Goal: Task Accomplishment & Management: Complete application form

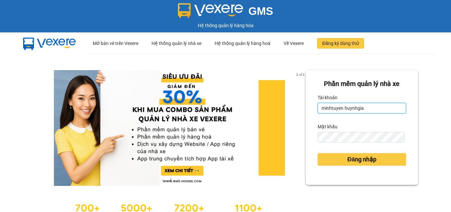
click at [363, 106] on input "minhtuyen.huynhgia" at bounding box center [362, 108] width 89 height 11
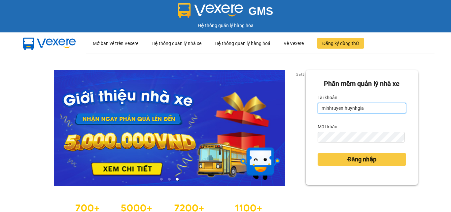
type input "chi.huynhgia"
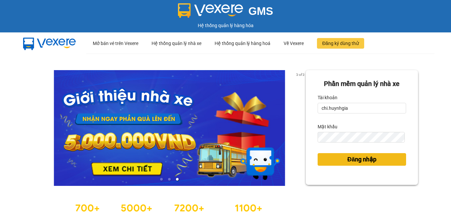
click at [348, 160] on span "Đăng nhập" at bounding box center [362, 159] width 29 height 9
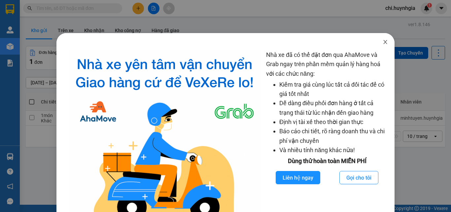
drag, startPoint x: 380, startPoint y: 41, endPoint x: 287, endPoint y: 34, distance: 92.7
click at [384, 41] on icon "close" at bounding box center [386, 42] width 4 height 4
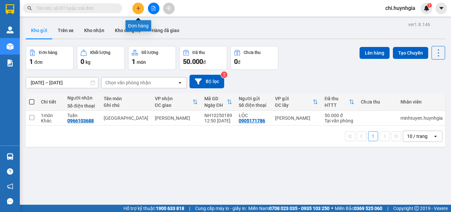
click at [135, 8] on button at bounding box center [138, 9] width 12 height 12
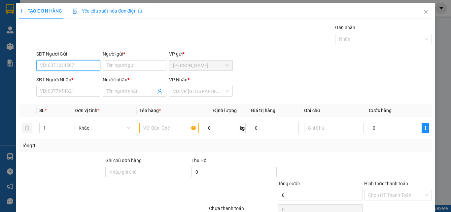
click at [68, 66] on input "SĐT Người Gửi" at bounding box center [68, 65] width 64 height 11
type input "0"
type input "0935464487"
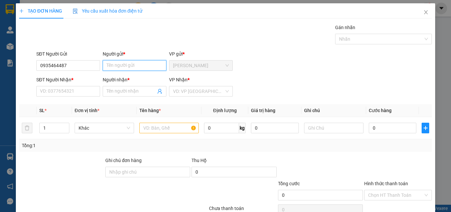
click at [121, 66] on input "Người gửi *" at bounding box center [135, 65] width 64 height 11
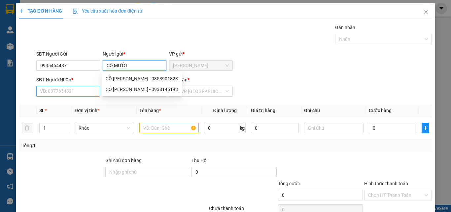
type input "CÔ MƯỜI"
click at [67, 94] on input "SĐT Người Nhận *" at bounding box center [68, 91] width 64 height 11
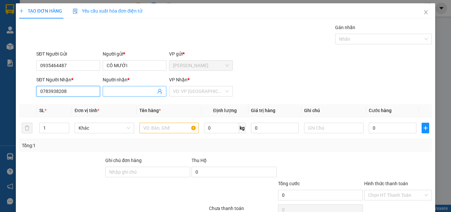
type input "0783938208"
click at [130, 93] on input "Người nhận *" at bounding box center [131, 91] width 49 height 7
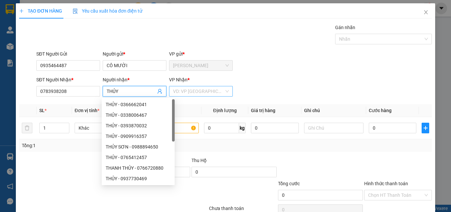
type input "THỦY"
click at [205, 90] on input "search" at bounding box center [198, 91] width 51 height 10
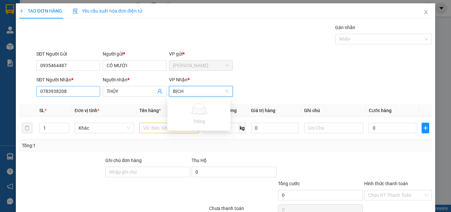
scroll to position [33, 0]
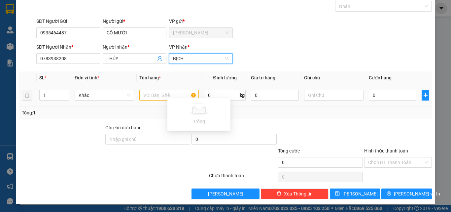
type input "BỊCH"
click at [157, 98] on input "text" at bounding box center [168, 95] width 59 height 11
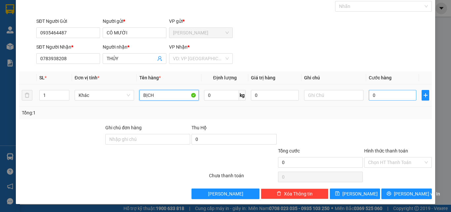
type input "BỊCH"
click at [388, 93] on input "0" at bounding box center [393, 95] width 48 height 11
type input "3"
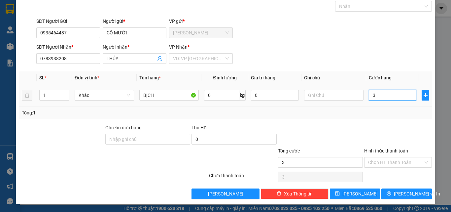
type input "30"
type input "30.000"
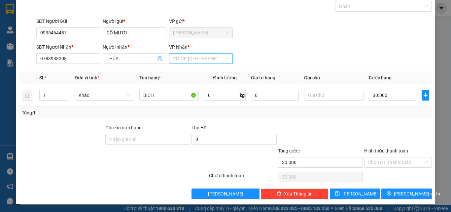
click at [188, 60] on input "search" at bounding box center [198, 59] width 51 height 10
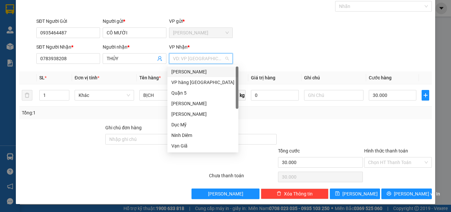
click at [192, 73] on div "[PERSON_NAME]" at bounding box center [202, 71] width 63 height 7
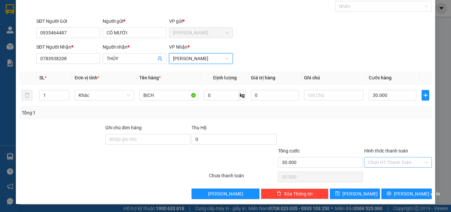
click at [382, 160] on input "Hình thức thanh toán" at bounding box center [395, 162] width 55 height 10
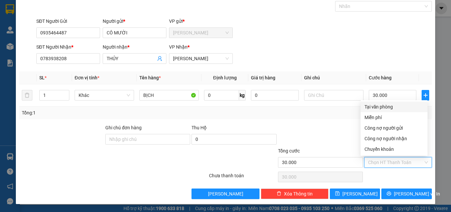
click at [371, 106] on div "Tại văn phòng" at bounding box center [394, 106] width 59 height 7
type input "0"
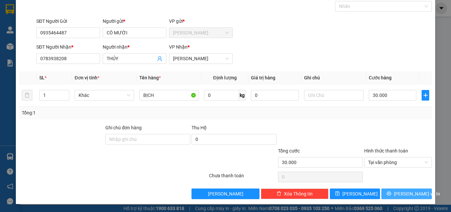
click at [406, 195] on span "[PERSON_NAME] và In" at bounding box center [417, 193] width 46 height 7
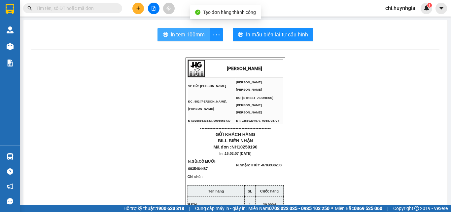
click at [180, 38] on span "In tem 100mm" at bounding box center [188, 34] width 34 height 8
click at [185, 39] on button "In tem 100mm" at bounding box center [184, 34] width 53 height 13
click at [198, 32] on span "In tem 100mm" at bounding box center [188, 34] width 34 height 8
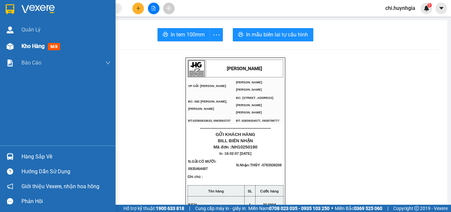
drag, startPoint x: 32, startPoint y: 46, endPoint x: 36, endPoint y: 47, distance: 3.6
click at [36, 47] on span "Kho hàng" at bounding box center [32, 46] width 23 height 6
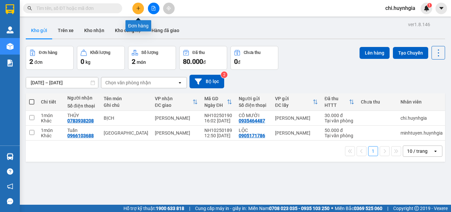
click at [139, 8] on icon "plus" at bounding box center [138, 8] width 5 height 5
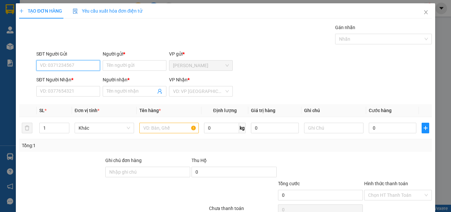
drag, startPoint x: 77, startPoint y: 66, endPoint x: 92, endPoint y: 59, distance: 15.8
click at [77, 65] on input "SĐT Người Gửi" at bounding box center [68, 65] width 64 height 11
type input "0772580128"
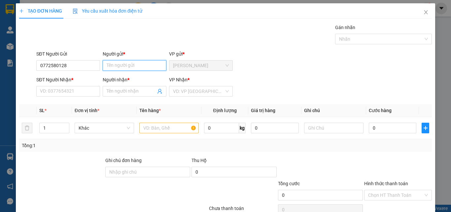
click at [133, 66] on input "Người gửi *" at bounding box center [135, 65] width 64 height 11
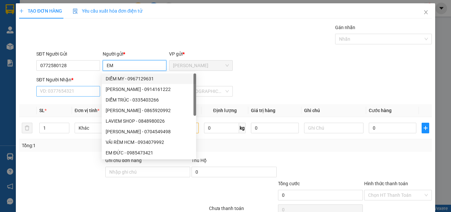
type input "EM"
click at [59, 93] on input "SĐT Người Nhận *" at bounding box center [68, 91] width 64 height 11
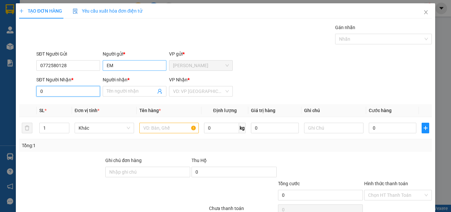
type input "0"
click at [128, 67] on input "EM" at bounding box center [135, 65] width 64 height 11
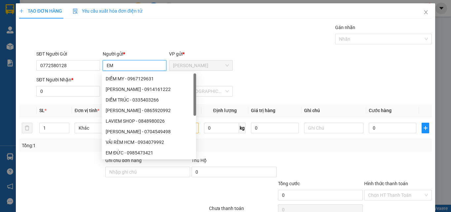
type input "E"
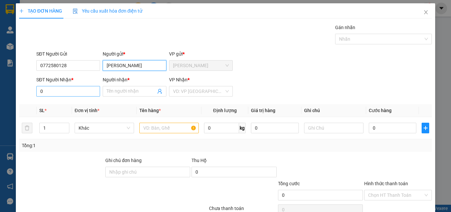
type input "[PERSON_NAME]"
click at [49, 92] on input "0" at bounding box center [68, 91] width 64 height 11
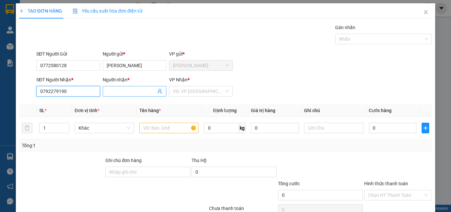
type input "0792279190"
click at [124, 90] on input "Người nhận *" at bounding box center [131, 91] width 49 height 7
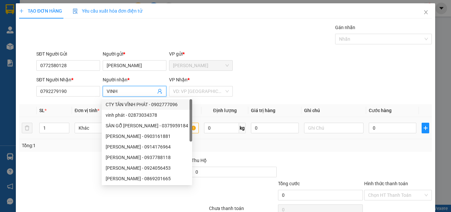
type input "VINH"
click at [39, 128] on td "1" at bounding box center [54, 128] width 35 height 22
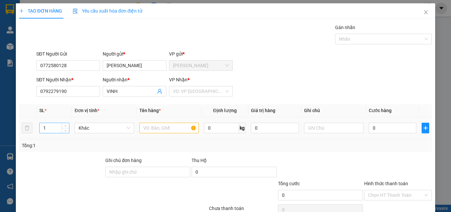
click at [52, 127] on input "1" at bounding box center [54, 128] width 29 height 10
type input "2"
click at [155, 131] on input "text" at bounding box center [168, 128] width 59 height 11
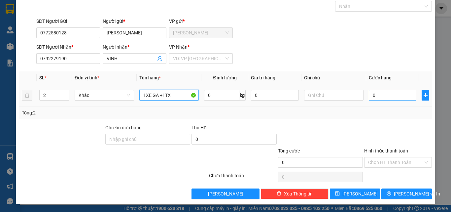
type input "1XE GA +1TX"
click at [380, 95] on input "0" at bounding box center [393, 95] width 48 height 11
click at [377, 97] on input "0" at bounding box center [393, 95] width 48 height 11
type input "06"
type input "6"
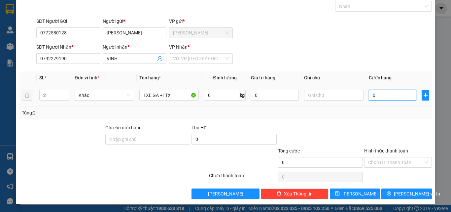
type input "6"
type input "063"
type input "63"
type input "0.630"
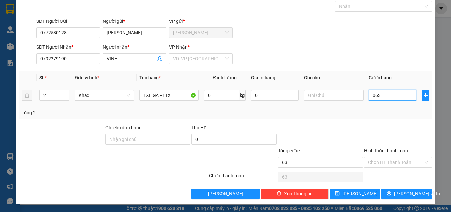
type input "630"
click at [373, 99] on input "0.630" at bounding box center [393, 95] width 48 height 11
type input "063"
type input "63"
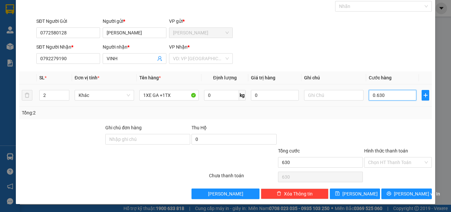
type input "63"
type input "06"
type input "6"
click at [377, 94] on input "06" at bounding box center [393, 95] width 48 height 11
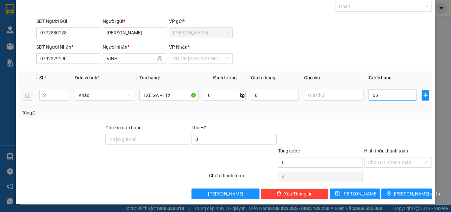
type input "0"
click at [369, 93] on input "0" at bounding box center [393, 95] width 48 height 11
type input "60"
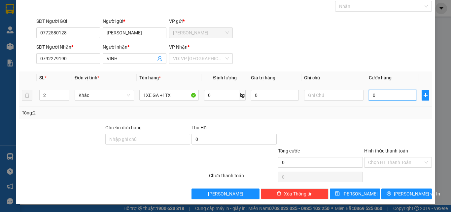
type input "60"
type input "630"
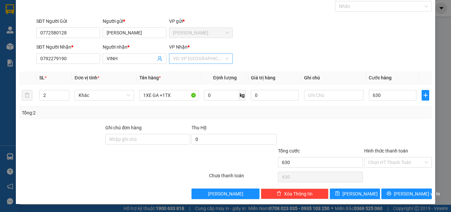
type input "630.000"
drag, startPoint x: 203, startPoint y: 60, endPoint x: 202, endPoint y: 63, distance: 3.4
click at [202, 63] on input "search" at bounding box center [198, 59] width 51 height 10
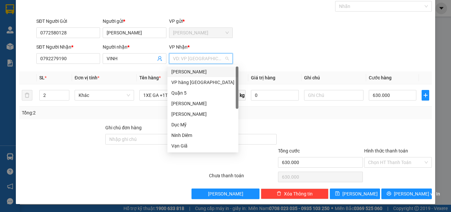
click at [202, 71] on div "[PERSON_NAME]" at bounding box center [202, 71] width 63 height 7
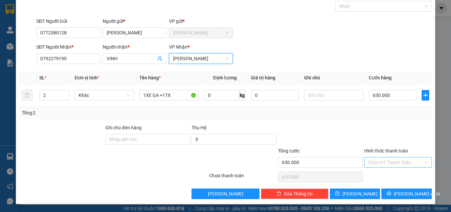
click at [382, 163] on input "Hình thức thanh toán" at bounding box center [395, 162] width 55 height 10
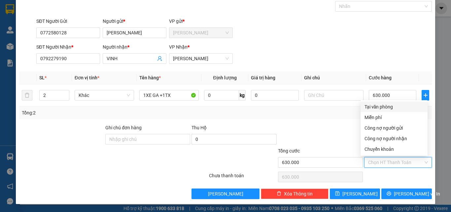
click at [378, 104] on div "Tại văn phòng" at bounding box center [394, 106] width 59 height 7
type input "0"
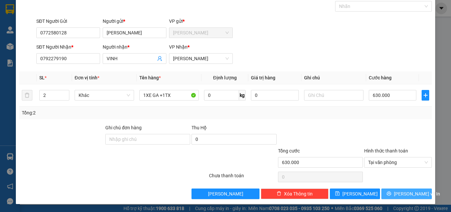
click at [398, 193] on span "[PERSON_NAME] và In" at bounding box center [417, 193] width 46 height 7
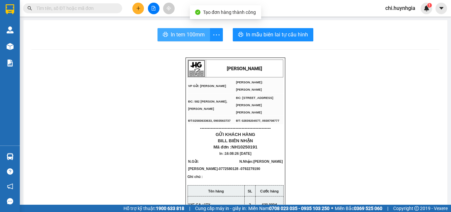
click at [195, 36] on span "In tem 100mm" at bounding box center [188, 34] width 34 height 8
click at [178, 38] on span "In tem 100mm" at bounding box center [188, 34] width 34 height 8
click at [179, 34] on span "In tem 100mm" at bounding box center [188, 34] width 34 height 8
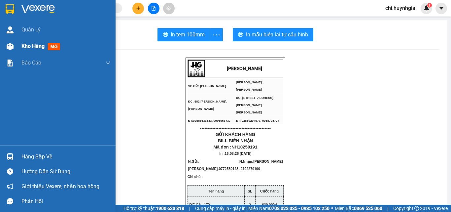
click at [31, 49] on span "Kho hàng" at bounding box center [32, 46] width 23 height 6
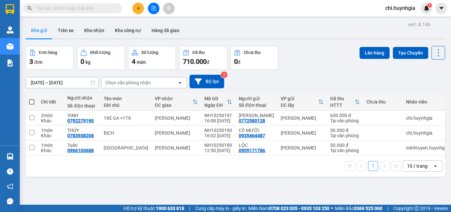
drag, startPoint x: 95, startPoint y: 31, endPoint x: 115, endPoint y: 48, distance: 25.8
click at [95, 33] on button "Kho nhận" at bounding box center [94, 30] width 31 height 16
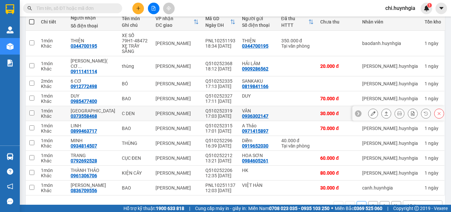
scroll to position [87, 0]
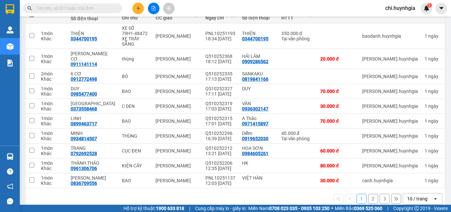
click at [368, 194] on button "2" at bounding box center [373, 199] width 10 height 10
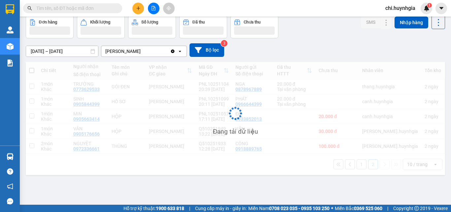
scroll to position [30, 0]
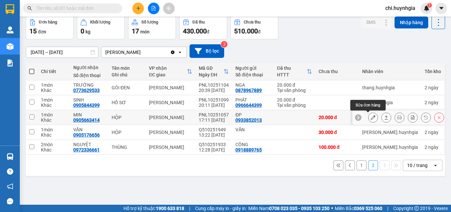
click at [371, 118] on icon at bounding box center [373, 117] width 5 height 5
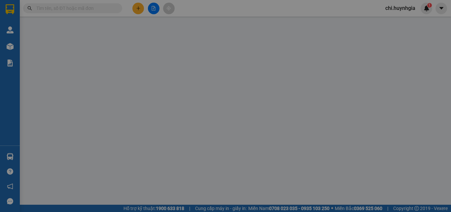
type input "0933852013"
type input "ĐP"
type input "0905663414"
type input "MIN"
type input "20.000"
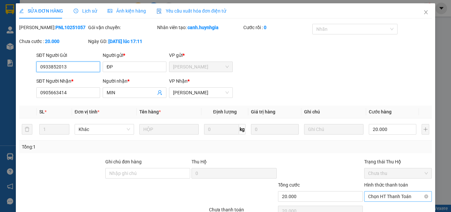
click at [394, 196] on span "Chọn HT Thanh Toán" at bounding box center [398, 196] width 60 height 10
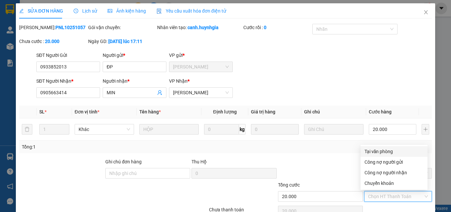
click at [381, 149] on div "Tại văn phòng" at bounding box center [394, 151] width 59 height 7
type input "0"
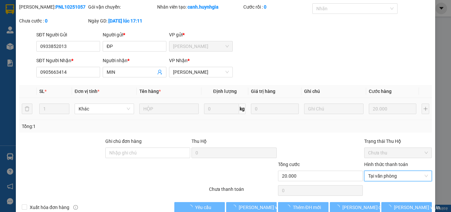
scroll to position [34, 0]
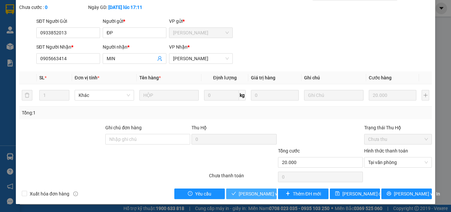
click at [249, 194] on span "[PERSON_NAME] và [PERSON_NAME] hàng" at bounding box center [283, 193] width 89 height 7
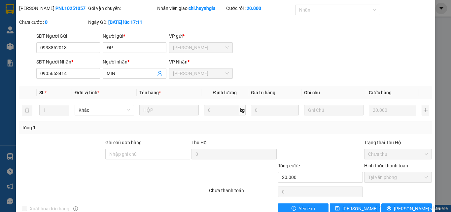
scroll to position [0, 0]
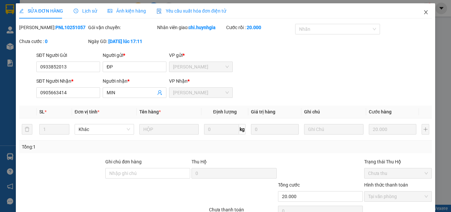
click at [425, 14] on icon "close" at bounding box center [427, 12] width 4 height 4
